Goal: Transaction & Acquisition: Purchase product/service

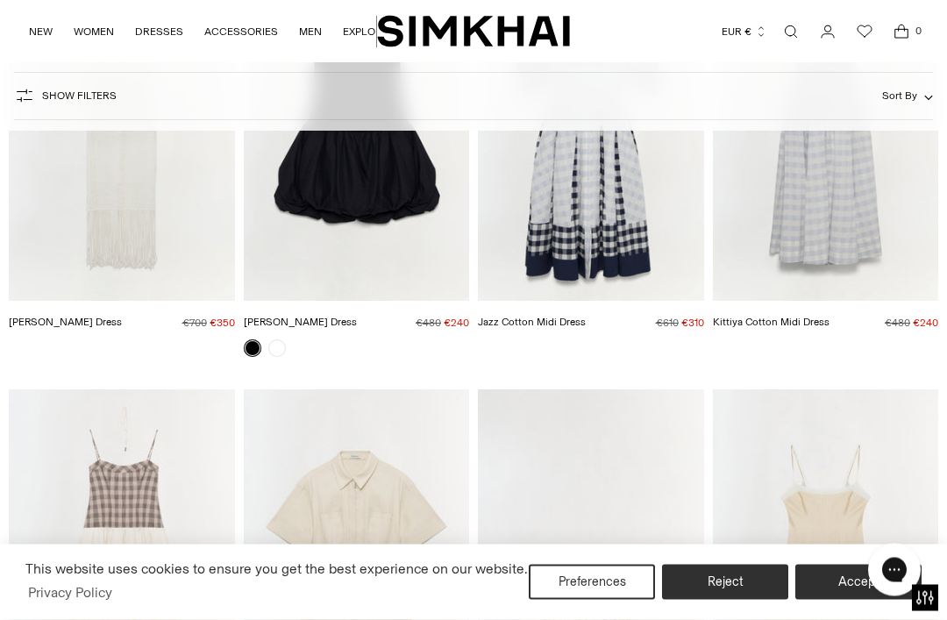
scroll to position [282, 0]
click at [813, 600] on button "Accept" at bounding box center [859, 582] width 126 height 35
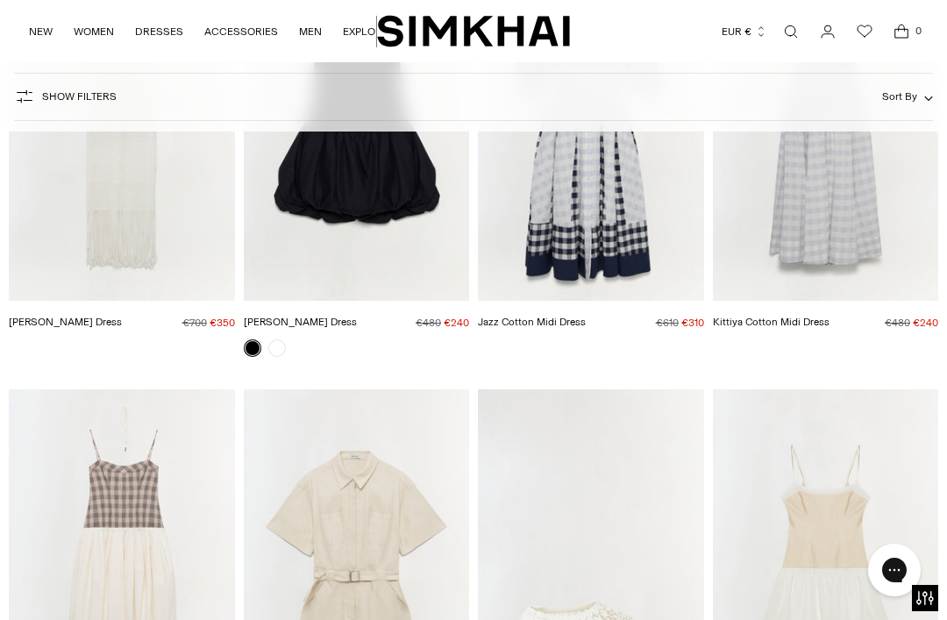
click at [302, 253] on img "Pollie Dress" at bounding box center [357, 131] width 226 height 339
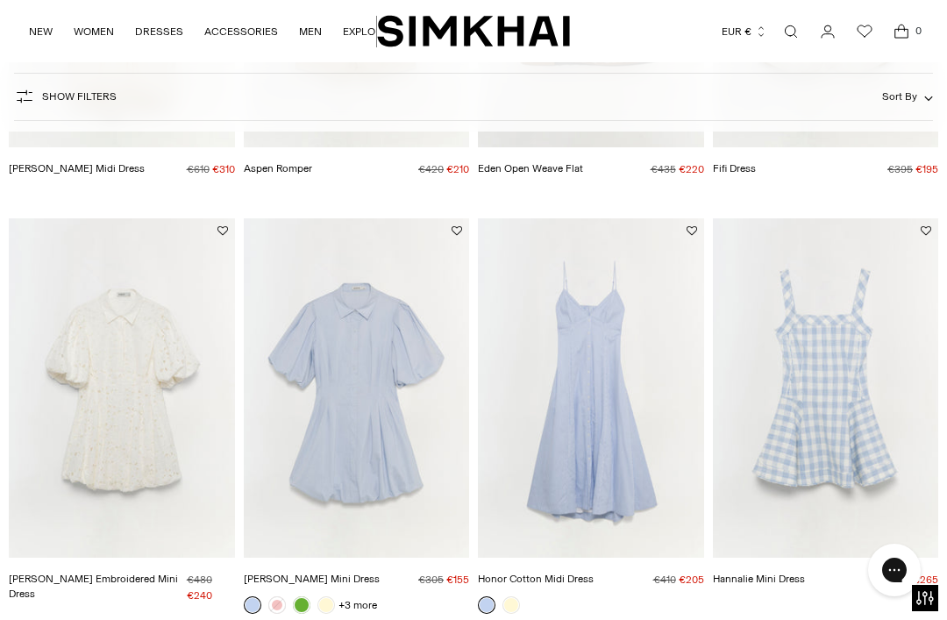
scroll to position [729, 0]
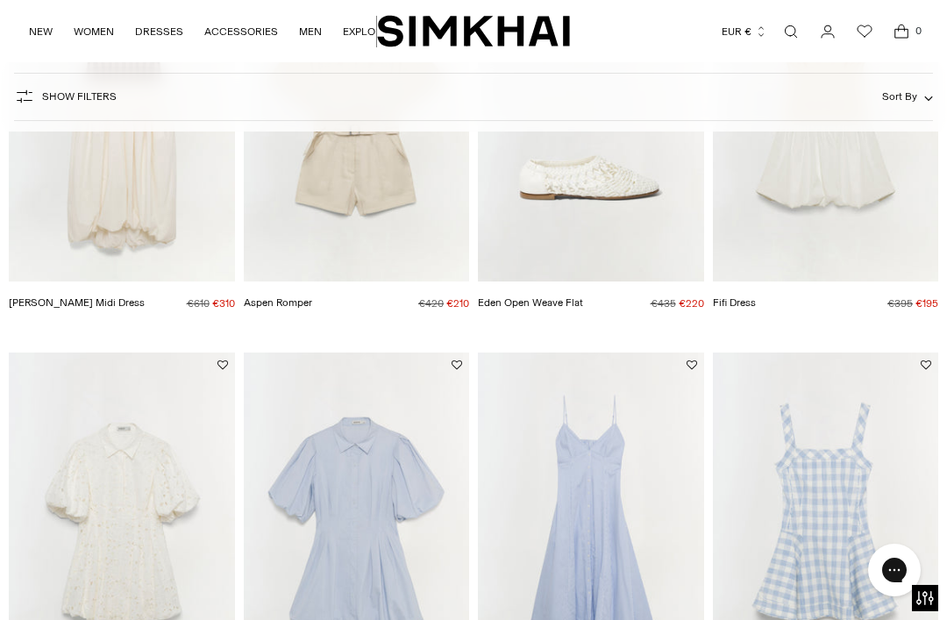
click at [835, 212] on img "Fifi Dress" at bounding box center [826, 112] width 226 height 339
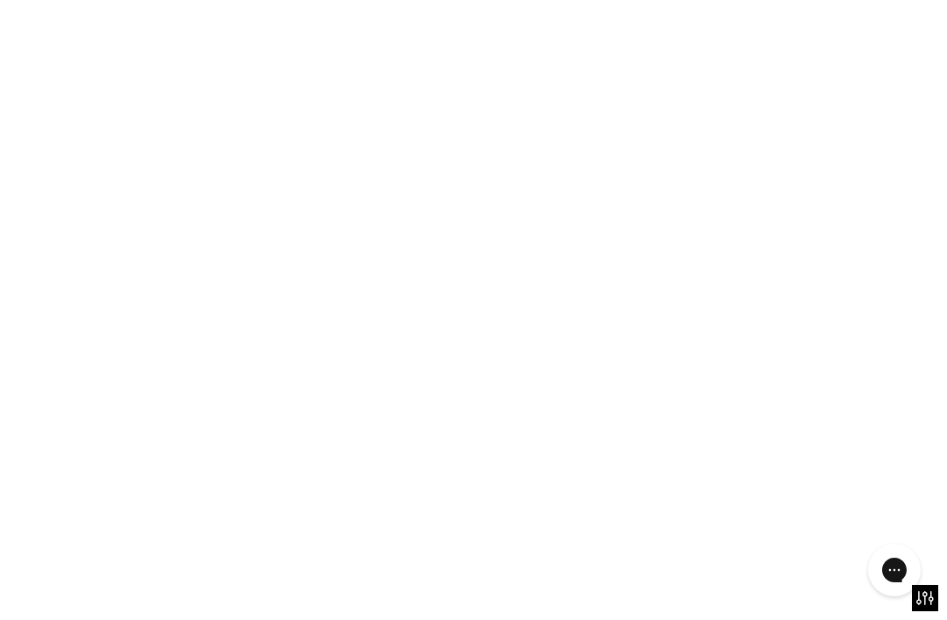
click at [867, 204] on img "Fifi Dress" at bounding box center [826, 112] width 226 height 339
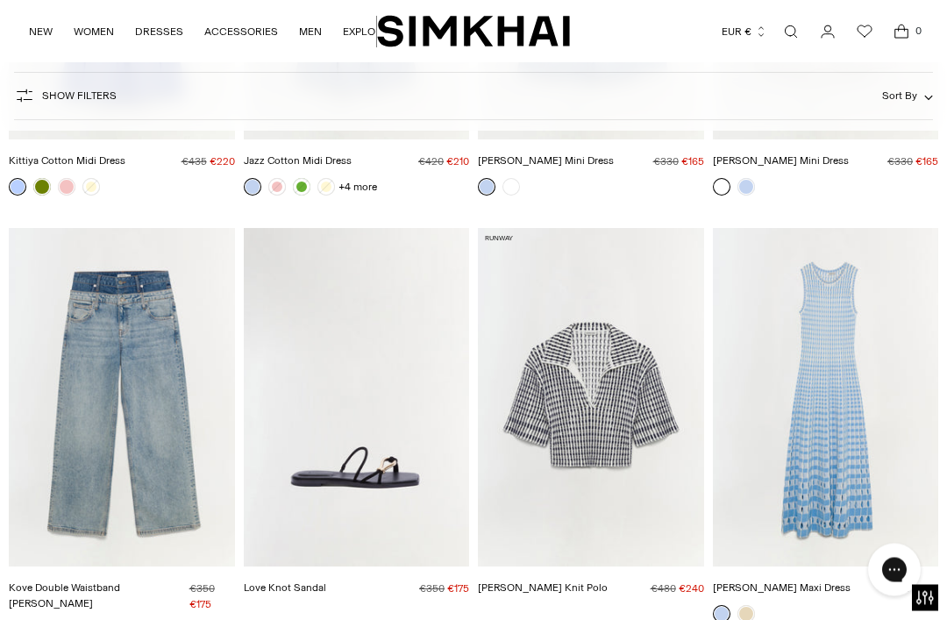
scroll to position [8566, 0]
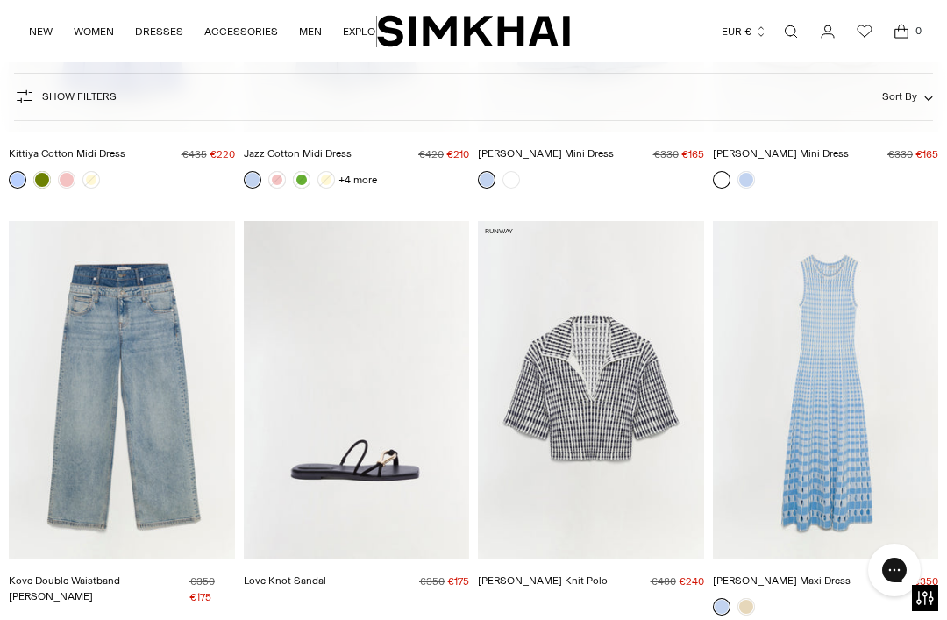
click at [396, 379] on img "Love Knot Sandal" at bounding box center [357, 390] width 226 height 339
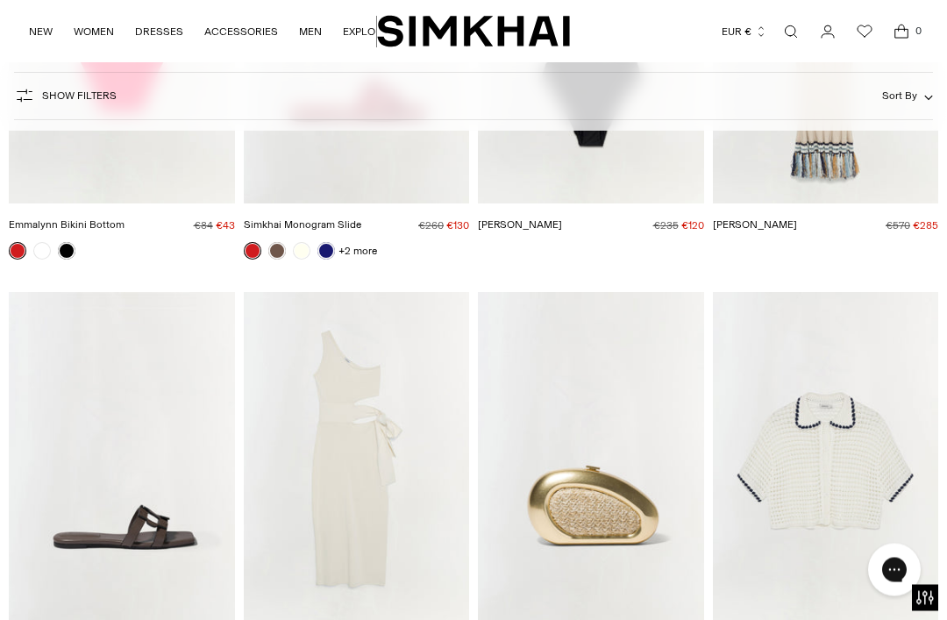
scroll to position [11909, 0]
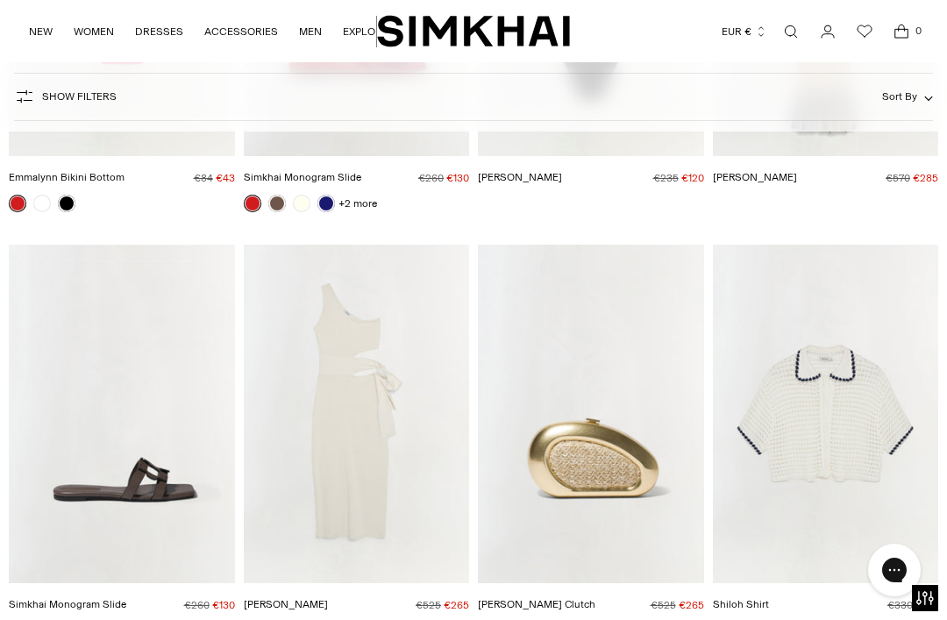
click at [327, 321] on img "Aurelia Dress" at bounding box center [357, 414] width 226 height 339
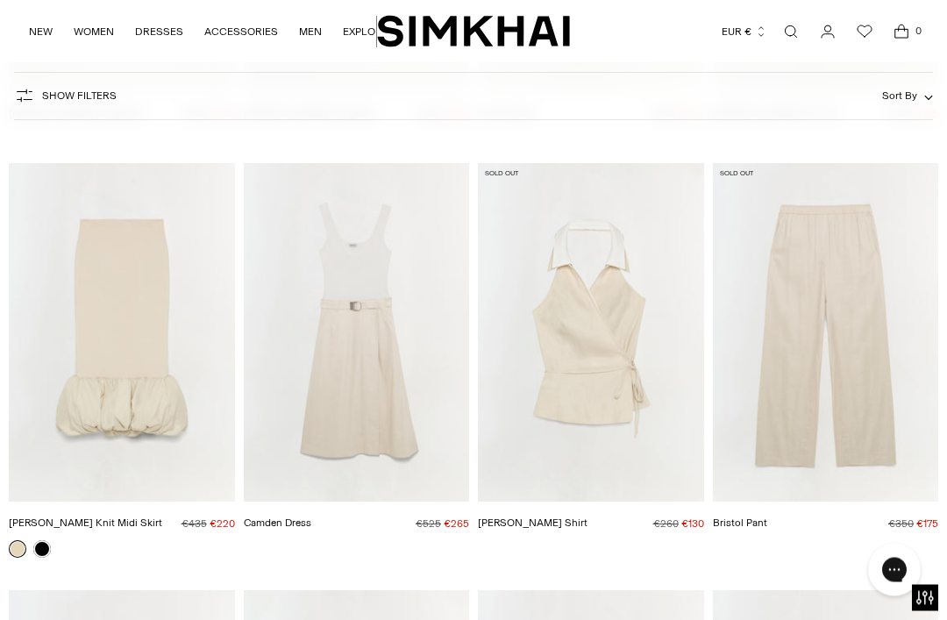
scroll to position [17510, 0]
click at [97, 282] on img "Camille Linen Knit Midi Skirt" at bounding box center [122, 334] width 226 height 339
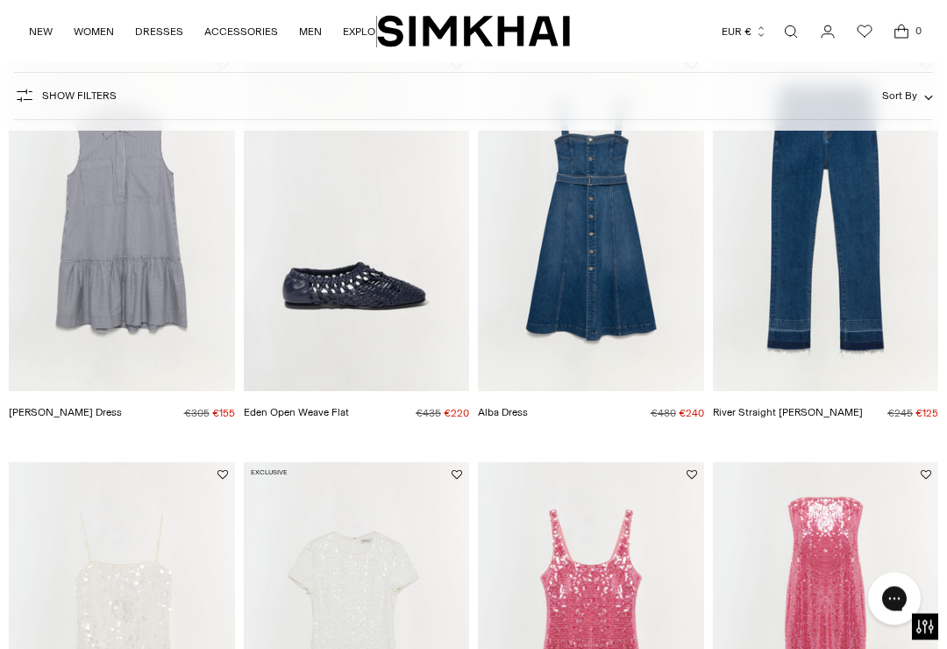
scroll to position [2311, 0]
click at [353, 261] on img "Eden Open Weave Flat" at bounding box center [357, 222] width 226 height 339
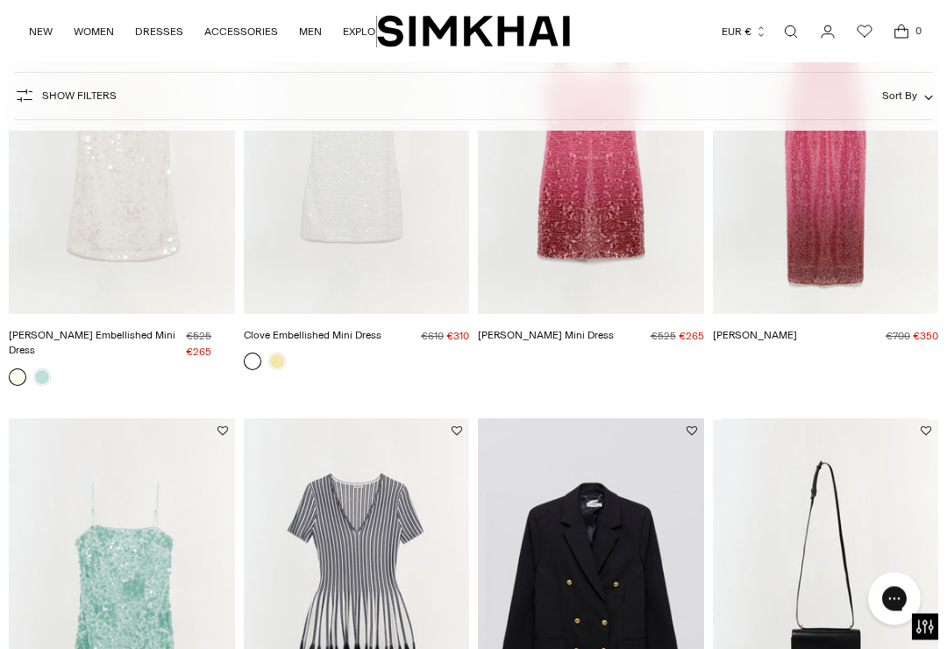
scroll to position [2799, 0]
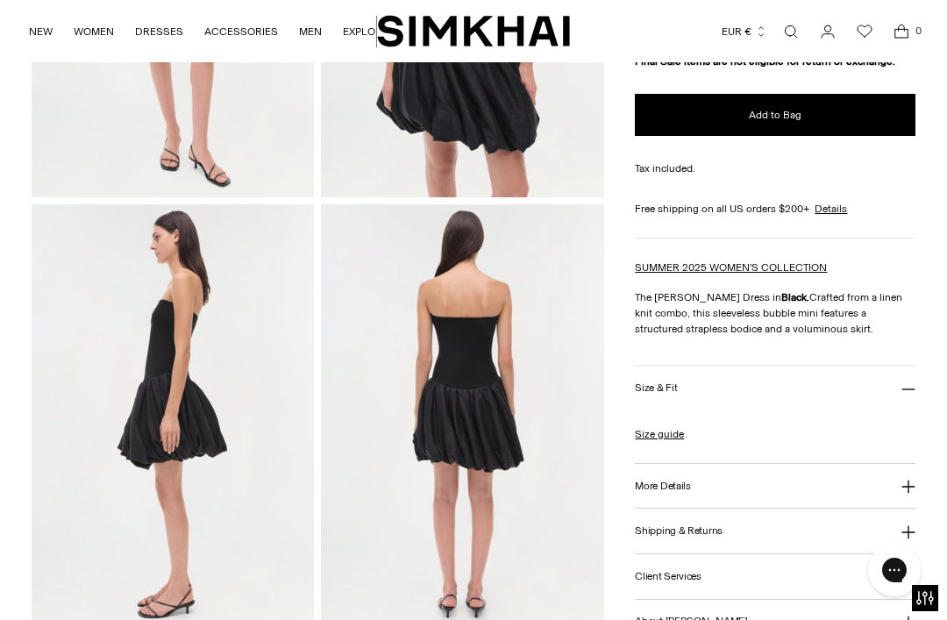
scroll to position [399, 0]
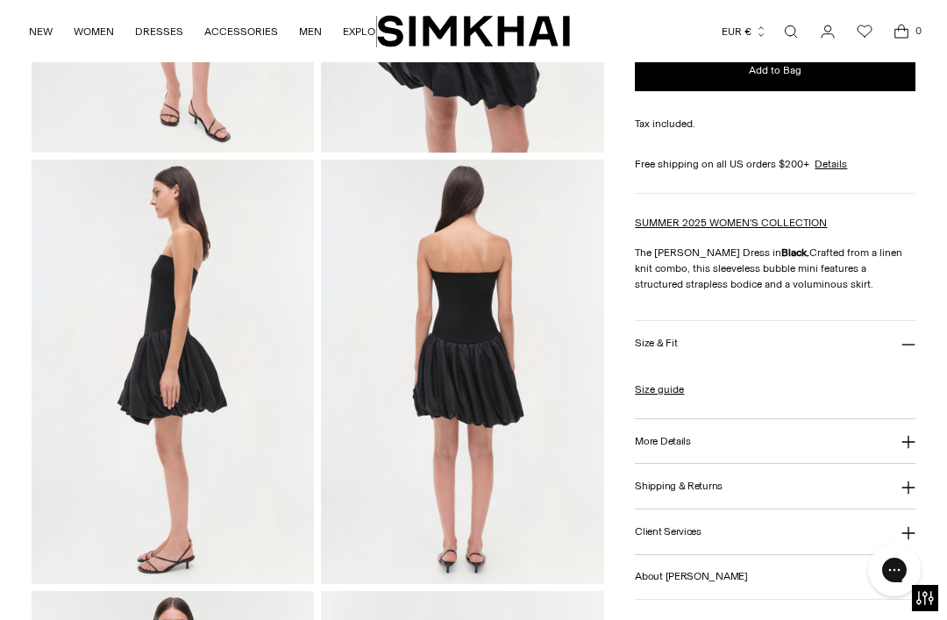
click at [92, 396] on img at bounding box center [173, 372] width 283 height 425
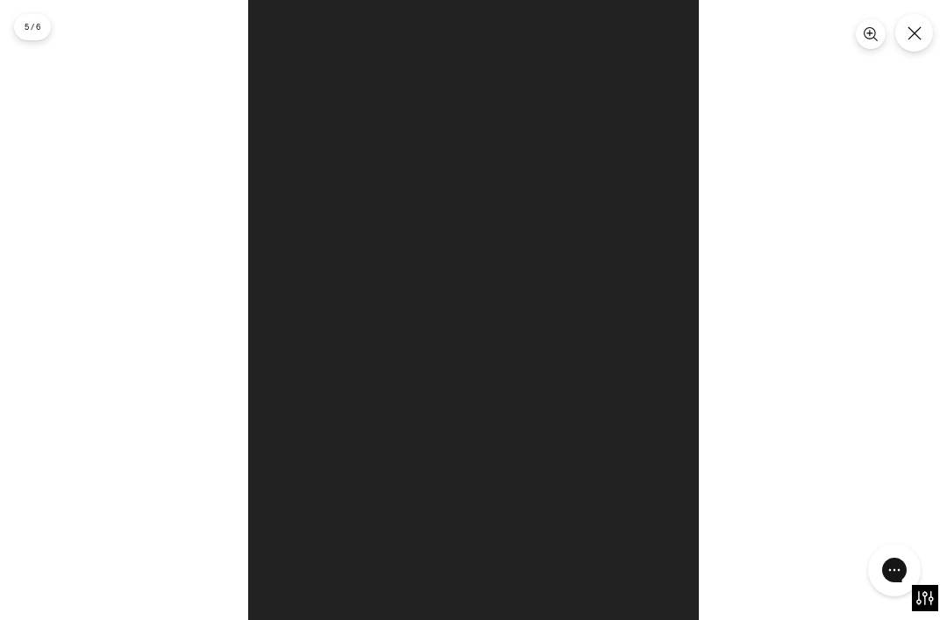
click at [915, 46] on button "Close" at bounding box center [915, 33] width 38 height 38
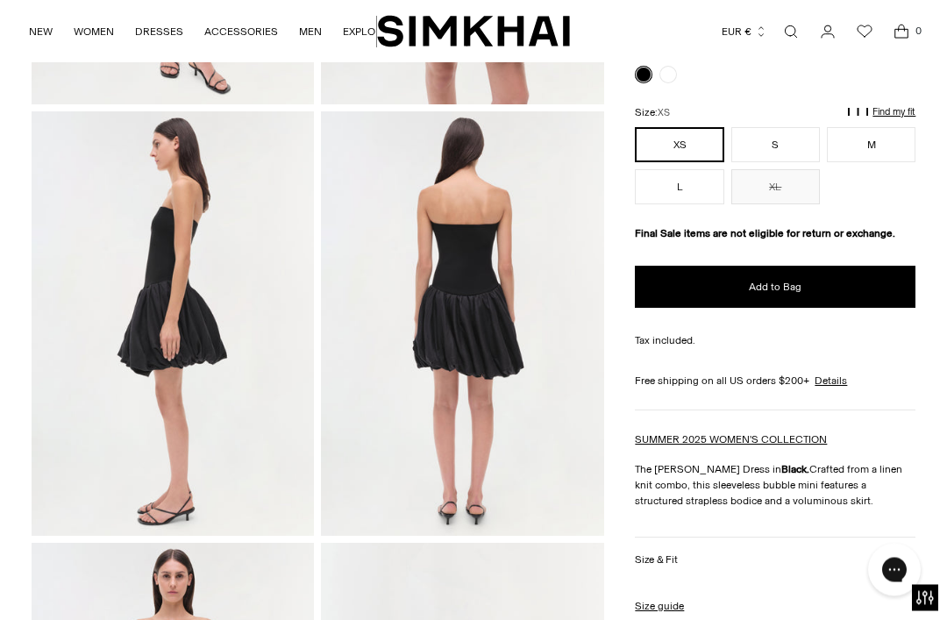
scroll to position [446, 0]
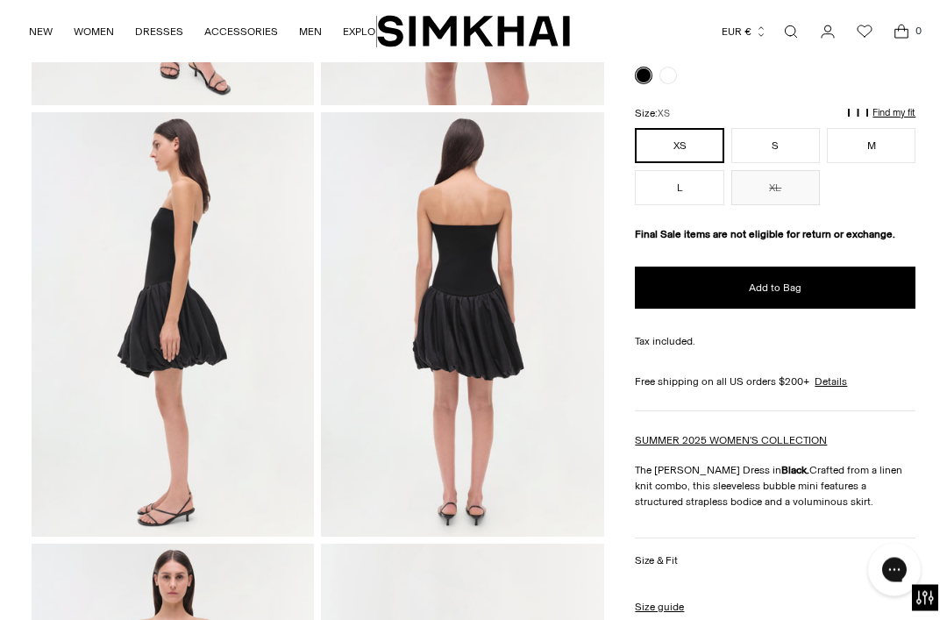
click at [870, 129] on button "M" at bounding box center [871, 146] width 89 height 35
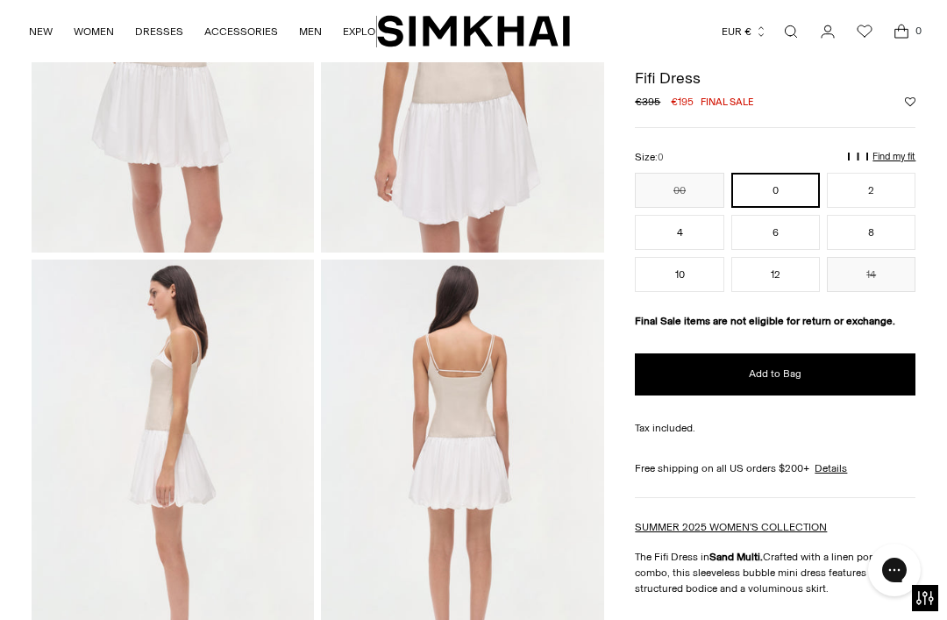
scroll to position [225, 0]
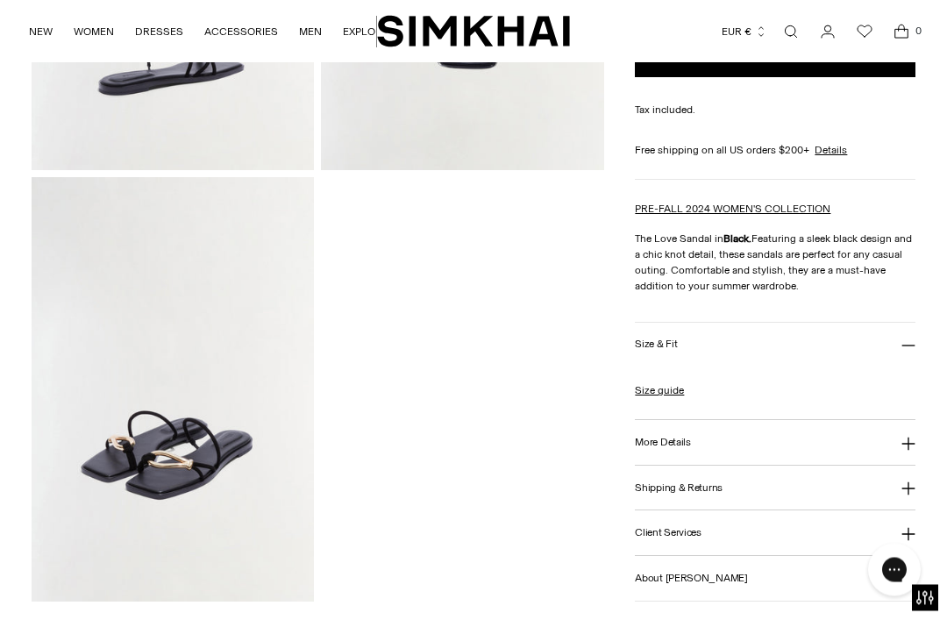
scroll to position [854, 0]
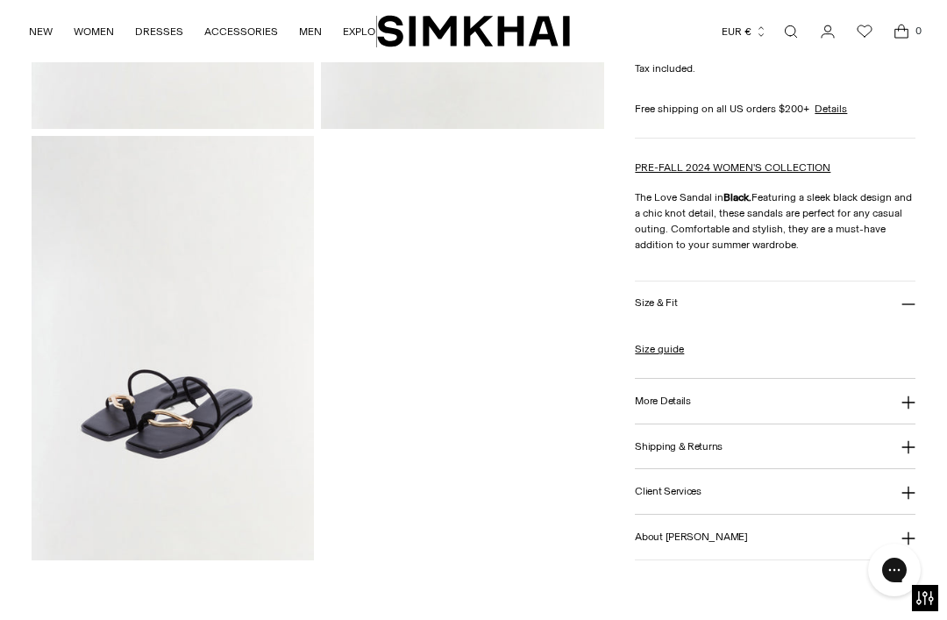
click at [136, 418] on img at bounding box center [173, 348] width 283 height 425
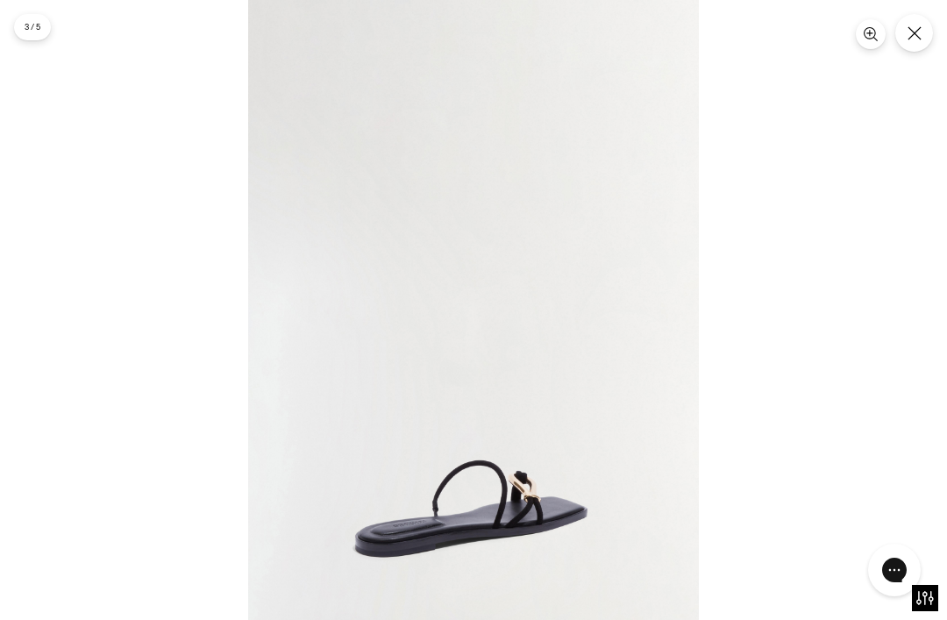
click at [923, 26] on button "Close" at bounding box center [915, 33] width 38 height 38
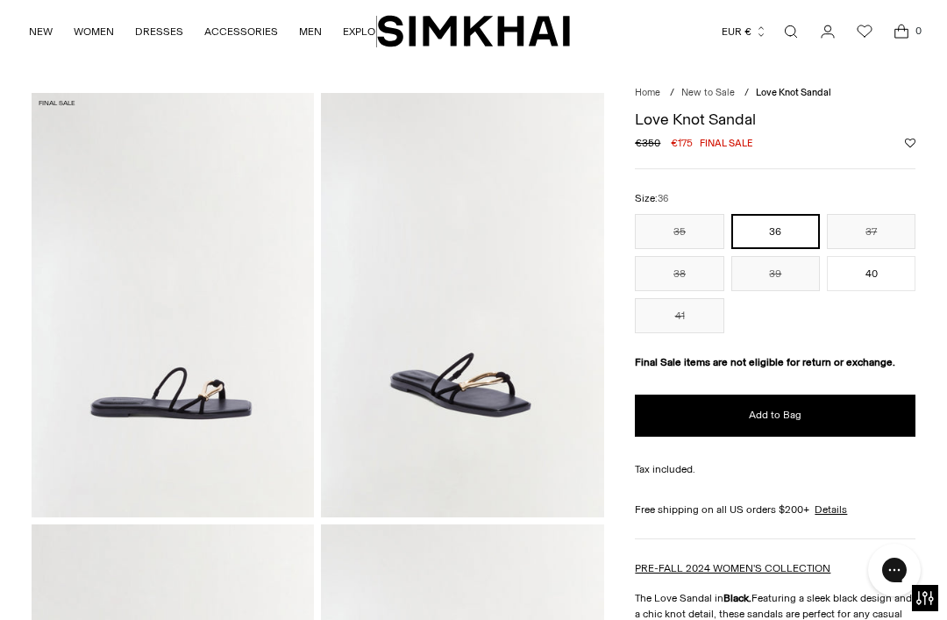
scroll to position [0, 0]
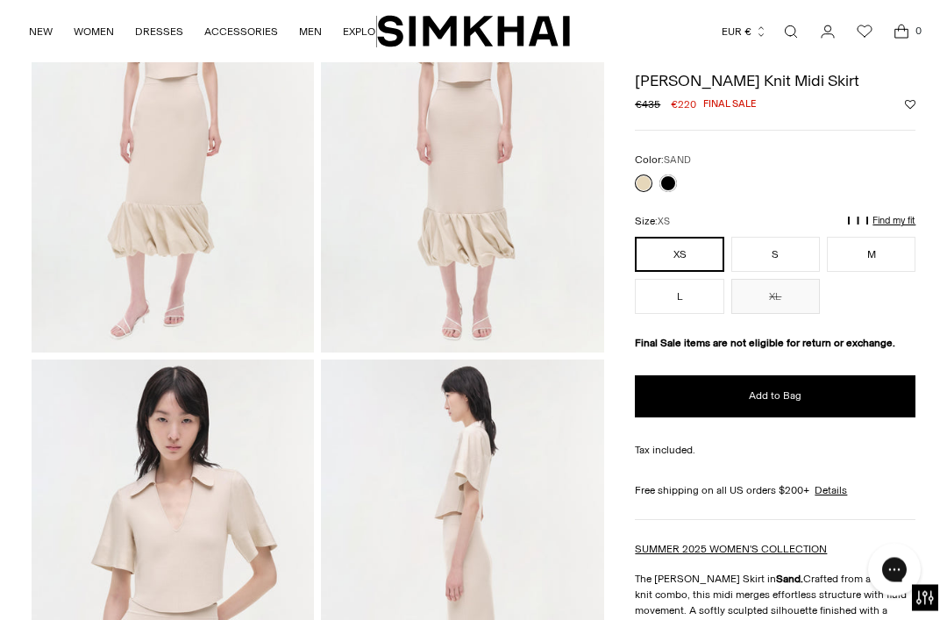
scroll to position [106, 0]
